Goal: Information Seeking & Learning: Learn about a topic

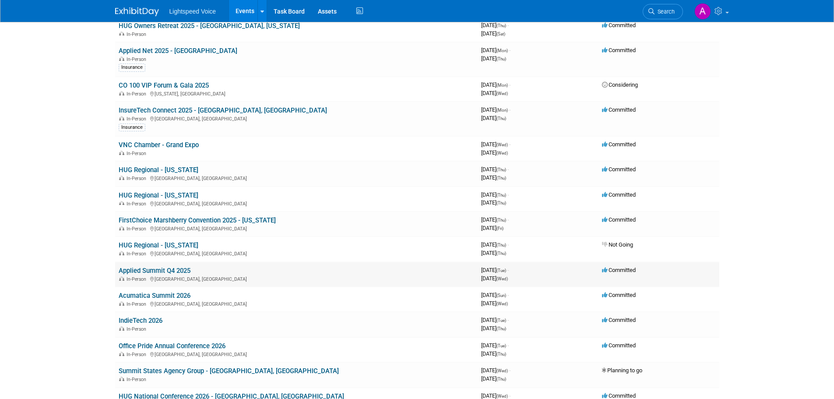
scroll to position [219, 0]
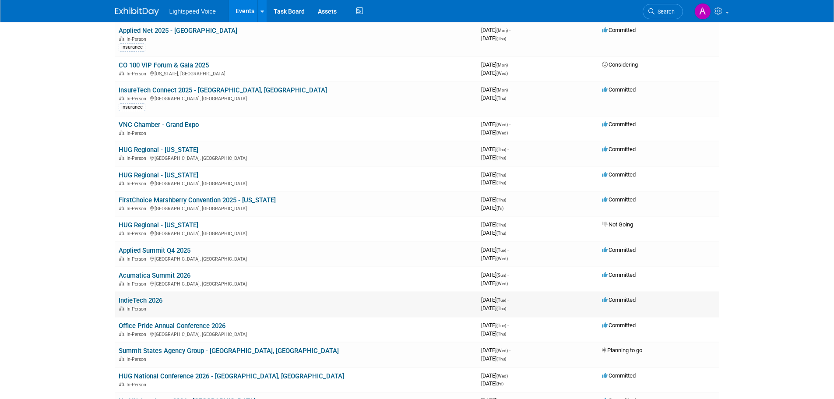
click at [143, 302] on link "IndieTech 2026" at bounding box center [141, 301] width 44 height 8
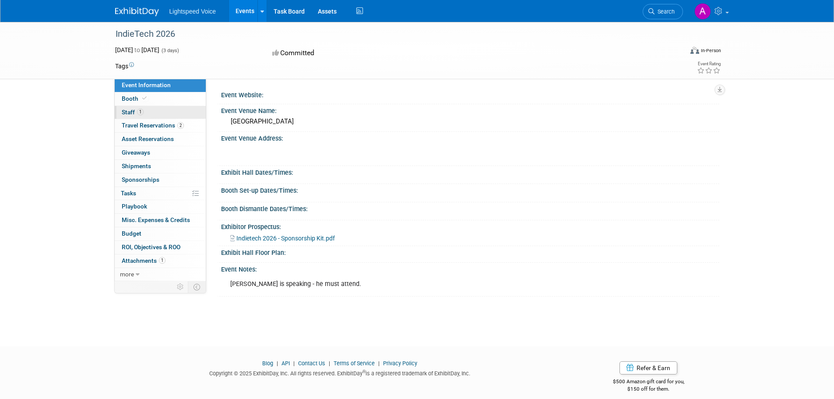
click at [145, 113] on link "1 Staff 1" at bounding box center [160, 112] width 91 height 13
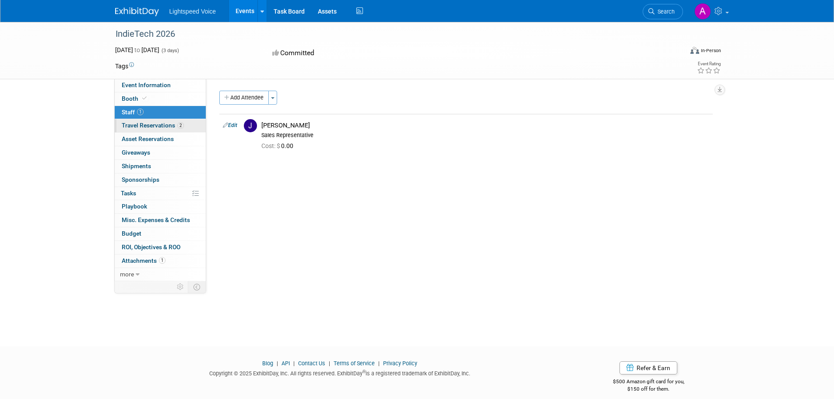
click at [173, 127] on span "Travel Reservations 2" at bounding box center [153, 125] width 62 height 7
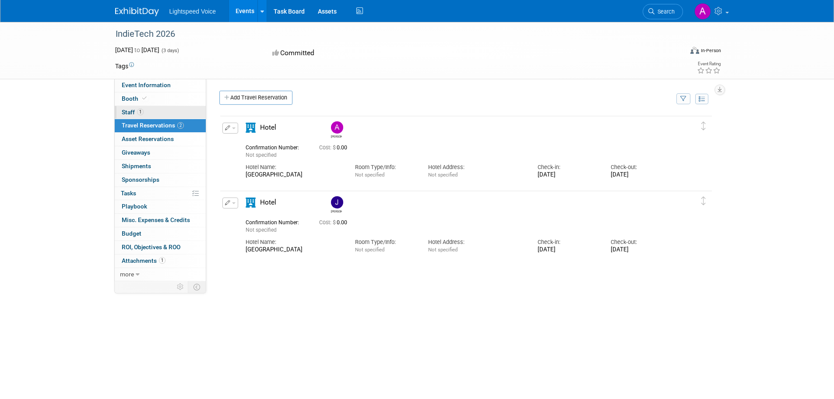
click at [157, 113] on link "1 Staff 1" at bounding box center [160, 112] width 91 height 13
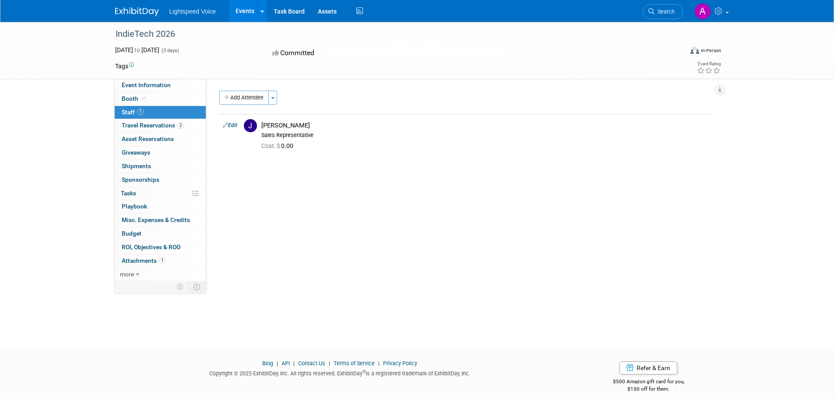
click at [113, 150] on div "Event Information Event Info Booth Booth 1 Staff 1 Staff 2 Travel Reservations …" at bounding box center [418, 151] width 618 height 259
click at [80, 211] on div "IndieTech 2026 [DATE] to [DATE] (3 days) [DATE] to [DATE] Committed Virtual In-…" at bounding box center [417, 176] width 834 height 309
click at [372, 168] on div "Event Website: Event Venue Name: [GEOGRAPHIC_DATA] Event Venue Address: Exhibit…" at bounding box center [462, 180] width 513 height 202
click at [534, 215] on div "Event Website: Event Venue Name: [GEOGRAPHIC_DATA] Event Venue Address: Exhibit…" at bounding box center [462, 180] width 513 height 202
click at [166, 123] on span "Travel Reservations 2" at bounding box center [153, 125] width 62 height 7
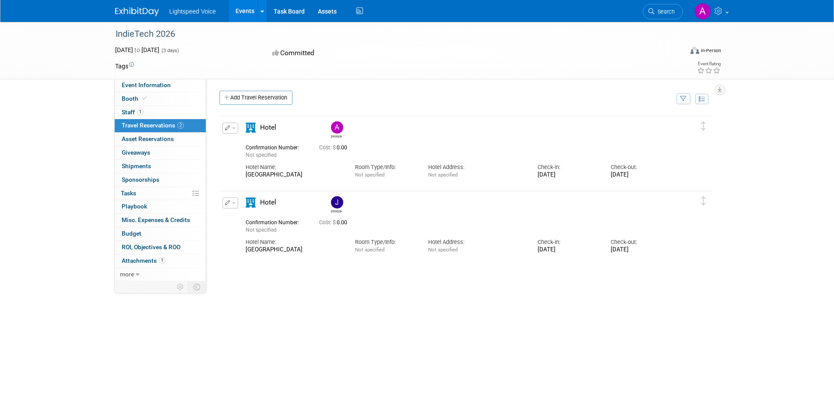
click at [78, 146] on div "IndieTech 2026 [DATE] to [DATE] (3 days) [DATE] to [DATE] Committed Virtual In-…" at bounding box center [417, 209] width 834 height 374
